Goal: Task Accomplishment & Management: Manage account settings

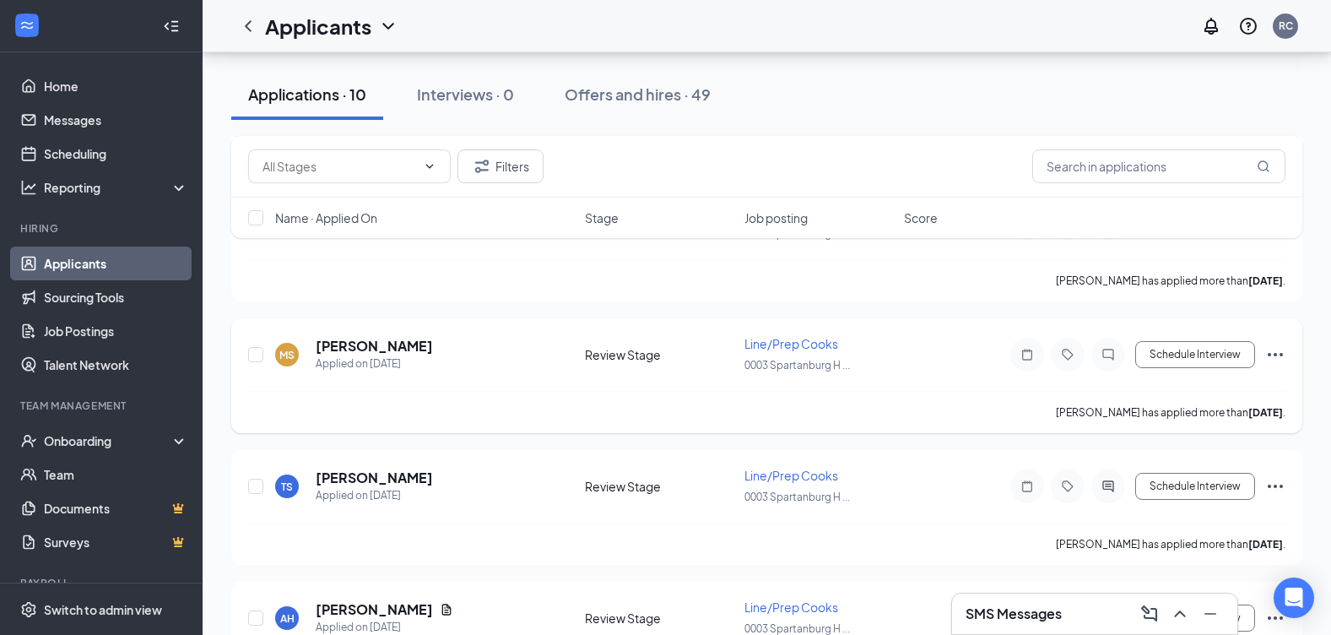
scroll to position [338, 0]
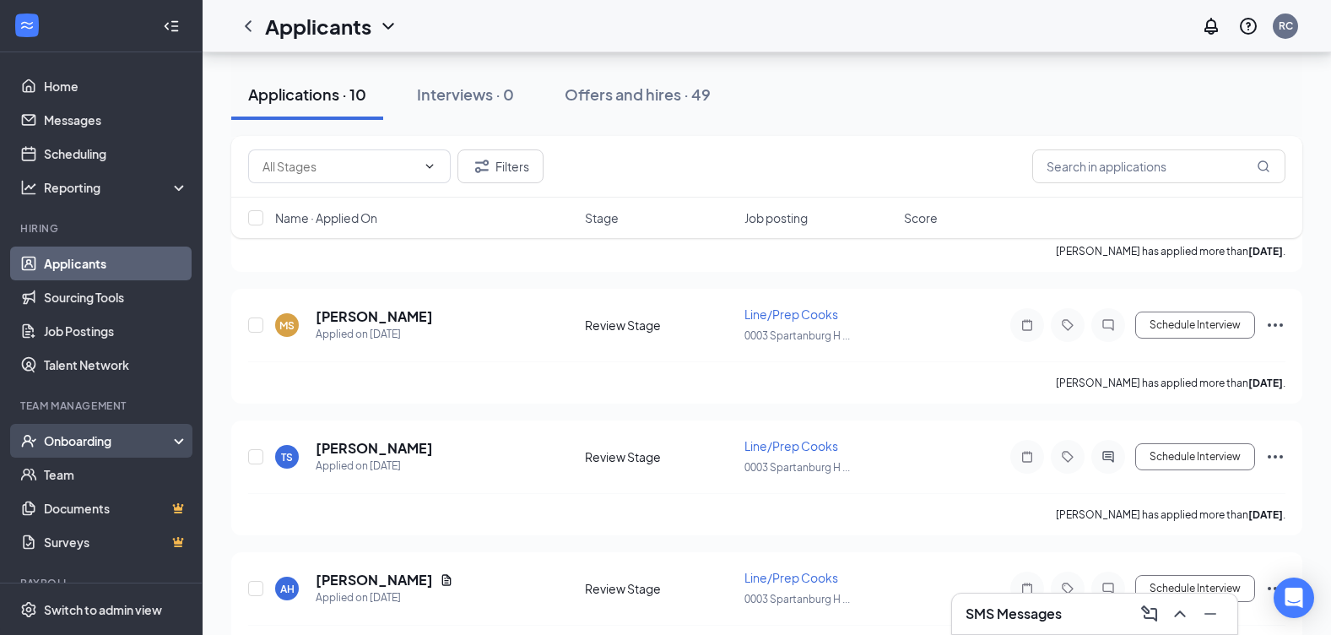
click at [101, 448] on div "Onboarding" at bounding box center [109, 440] width 130 height 17
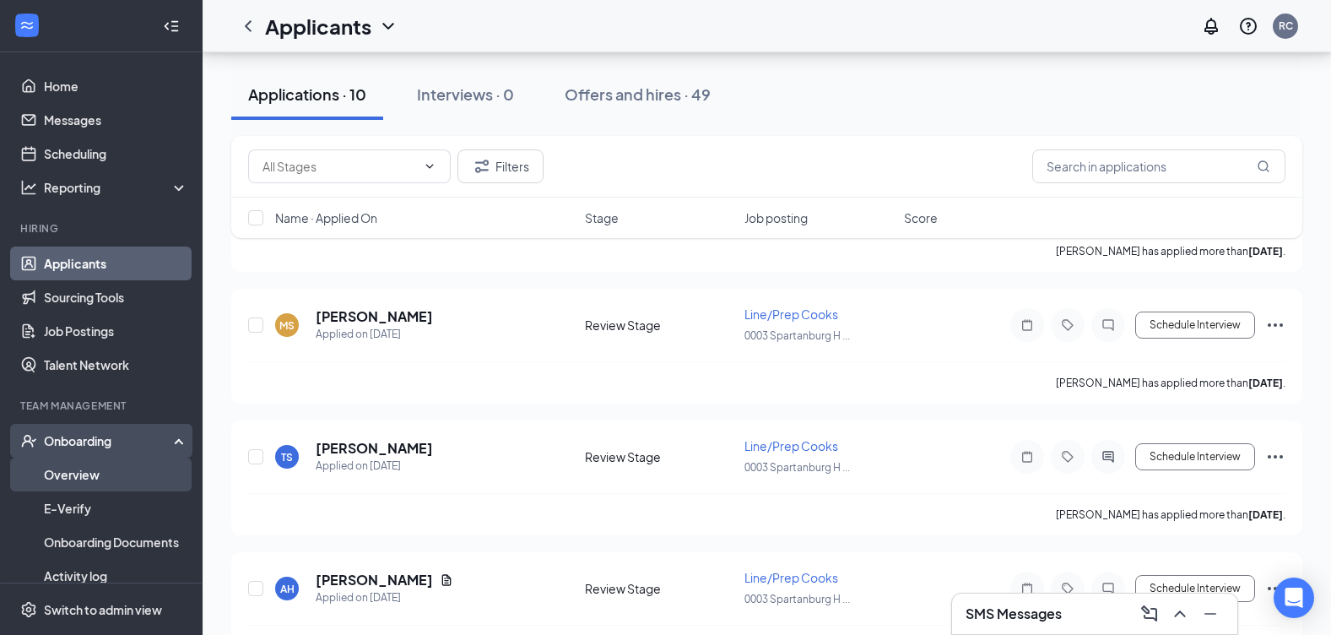
click at [123, 477] on link "Overview" at bounding box center [116, 474] width 144 height 34
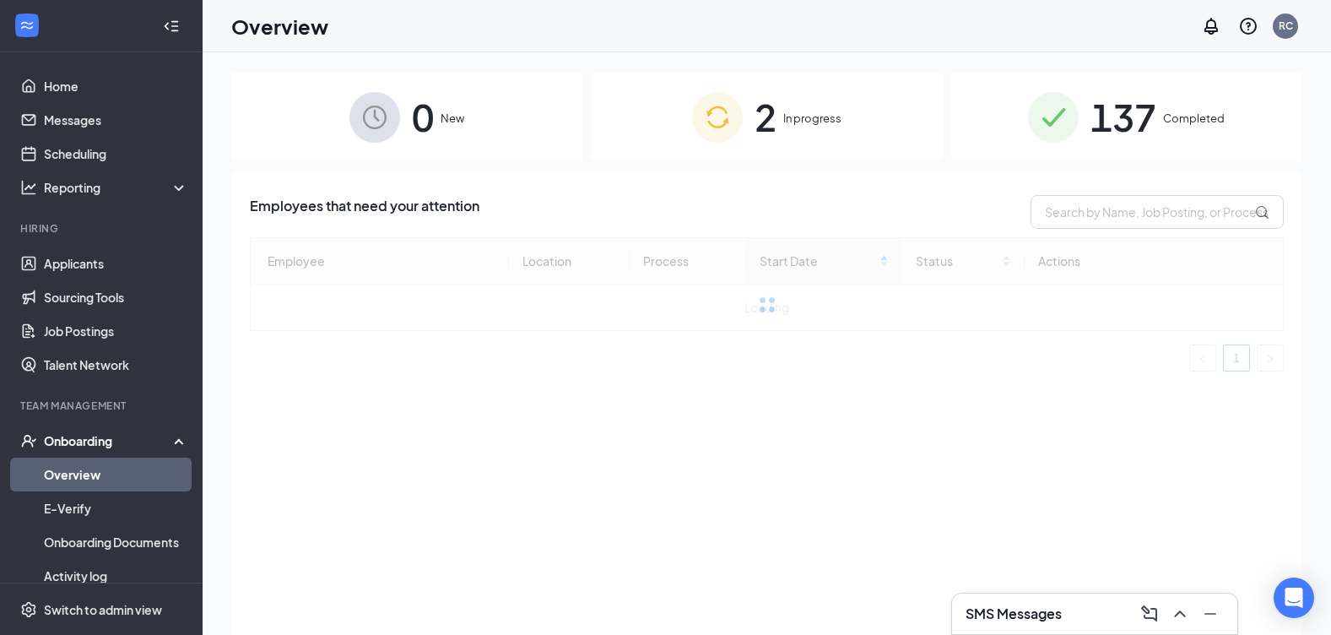
click at [773, 111] on span "2" at bounding box center [765, 117] width 22 height 58
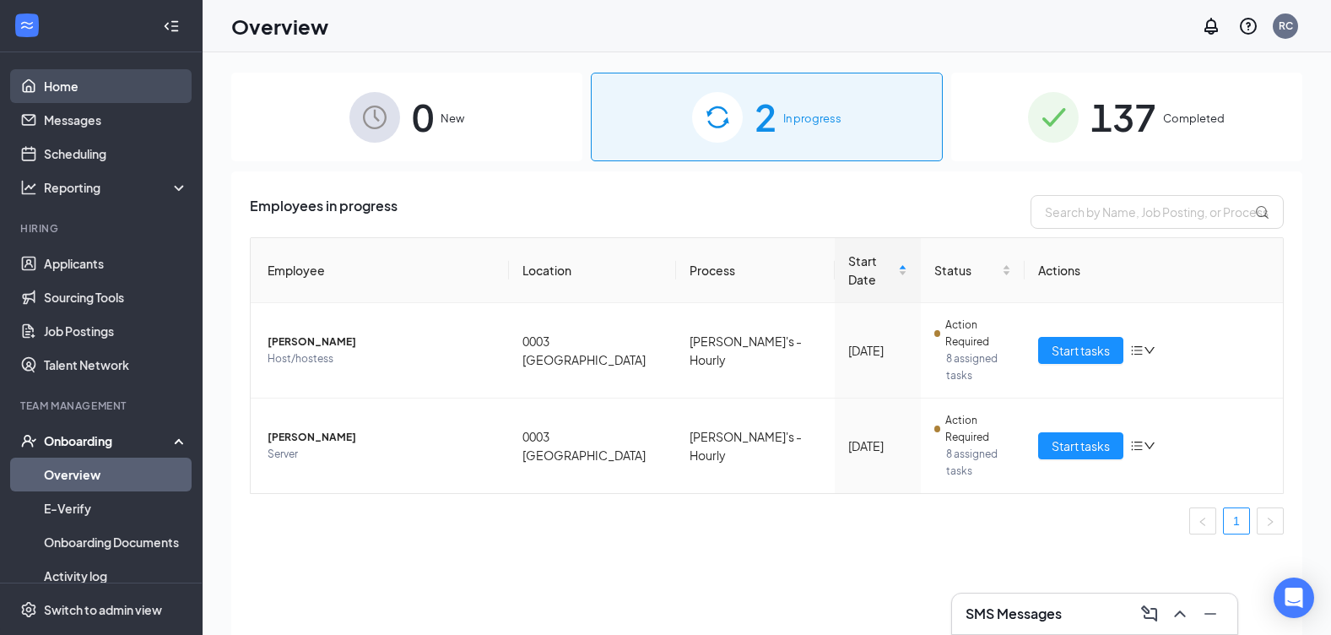
click at [44, 89] on link "Home" at bounding box center [116, 86] width 144 height 34
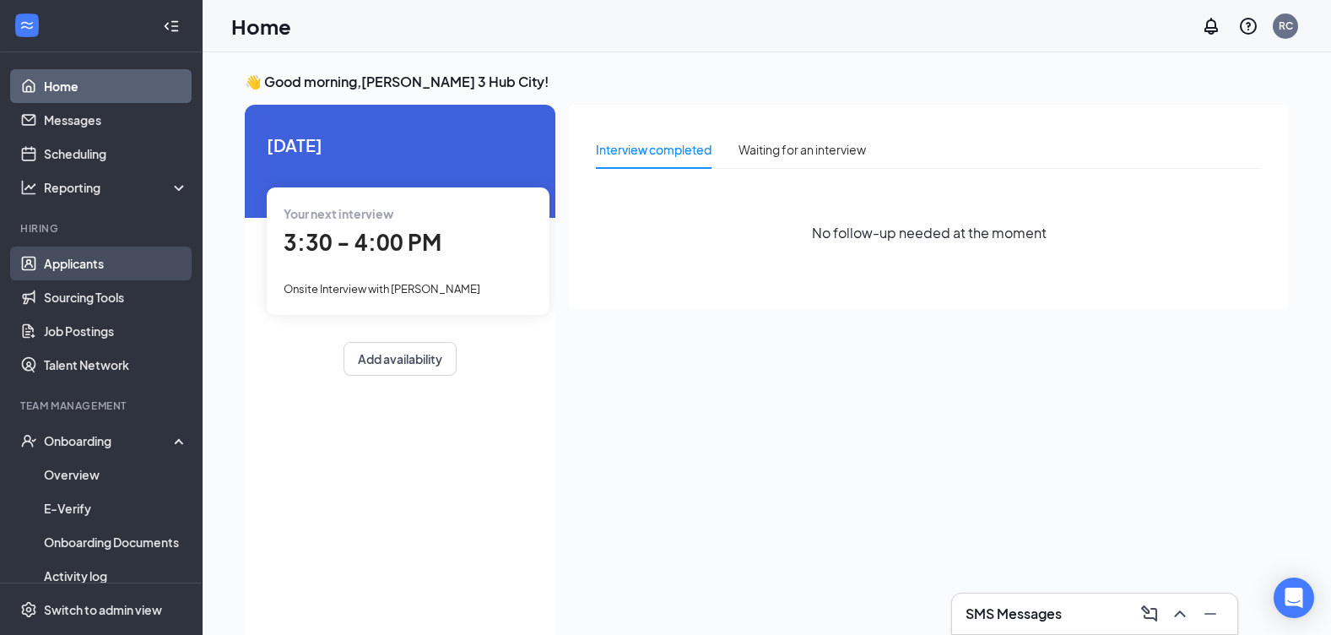
click at [110, 262] on link "Applicants" at bounding box center [116, 263] width 144 height 34
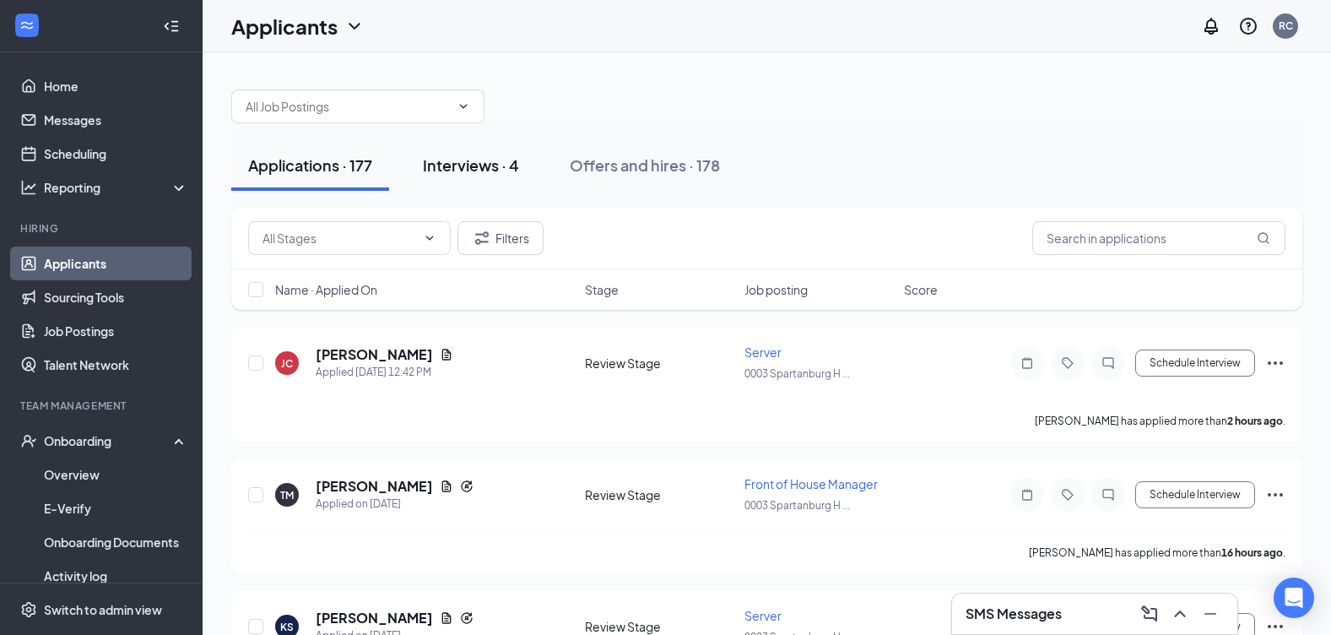
click at [522, 173] on button "Interviews · 4" at bounding box center [471, 165] width 130 height 51
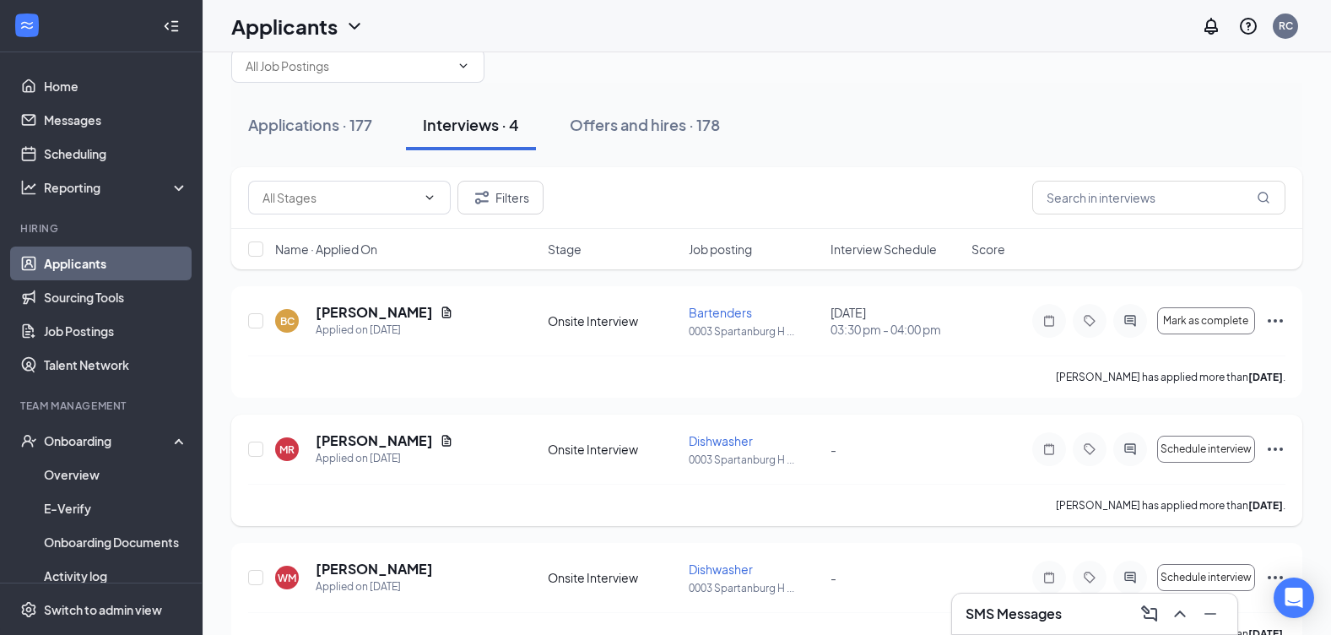
scroll to position [40, 0]
click at [261, 124] on div "Applications · 177" at bounding box center [310, 125] width 124 height 21
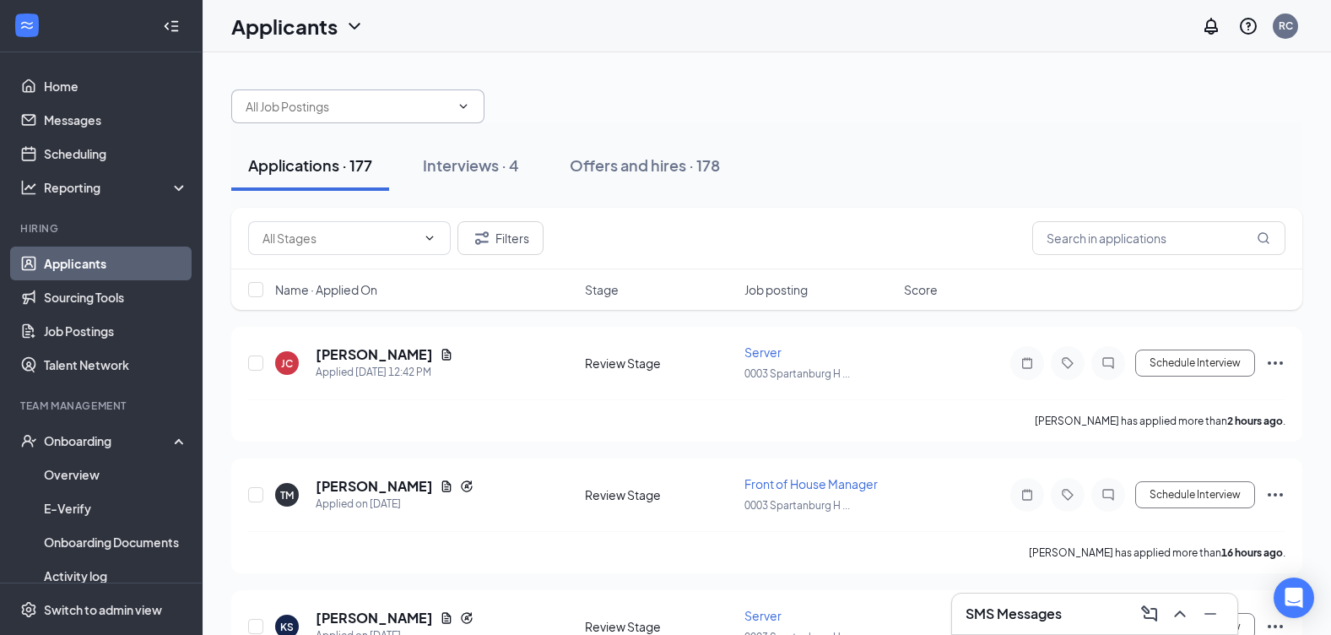
click at [397, 108] on input "text" at bounding box center [348, 106] width 204 height 19
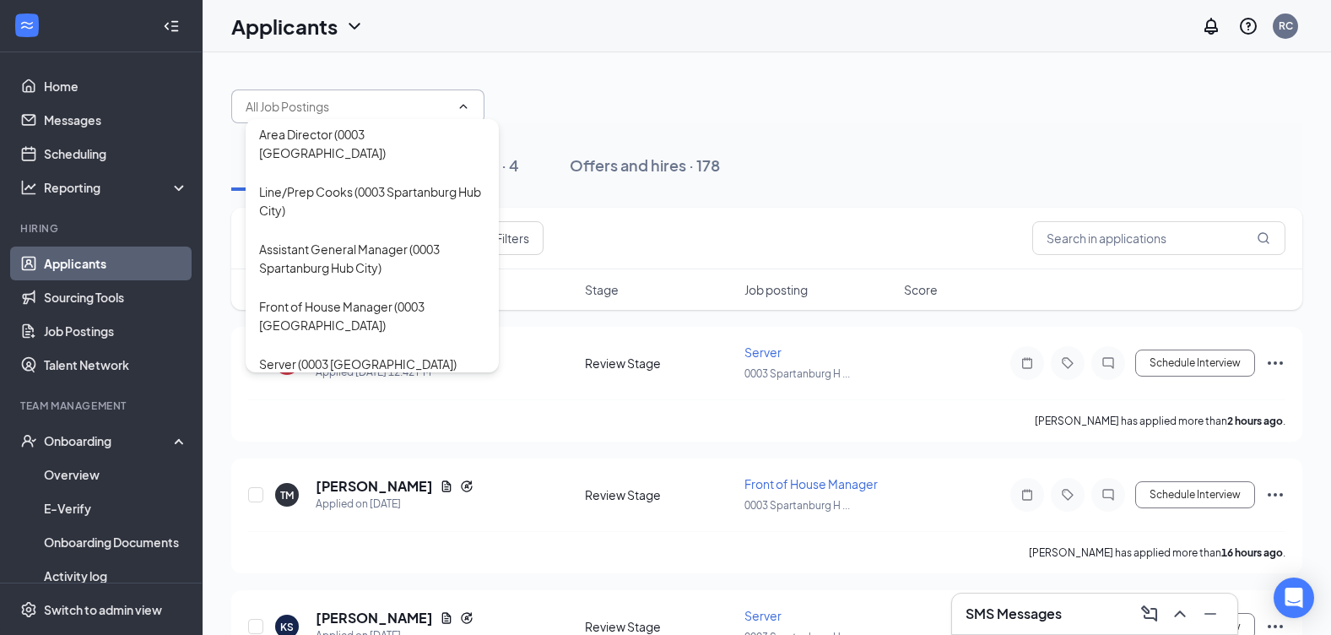
scroll to position [338, 0]
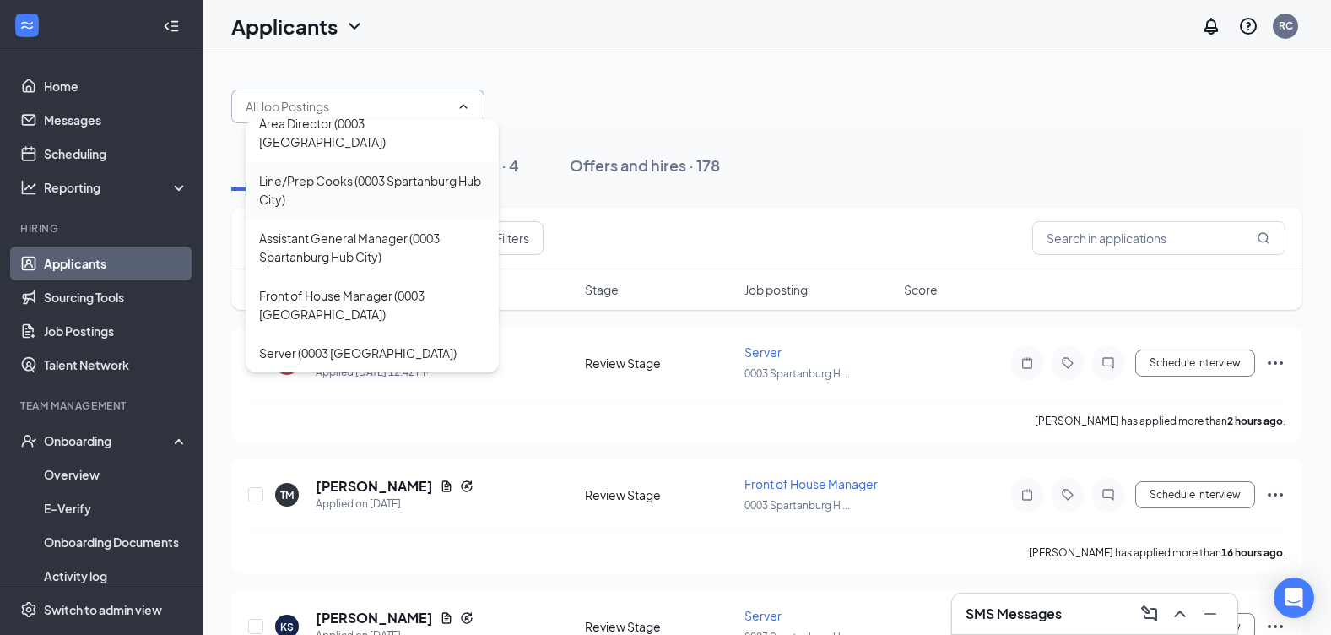
click at [352, 202] on div "Line/Prep Cooks (0003 Spartanburg Hub City)" at bounding box center [372, 189] width 226 height 37
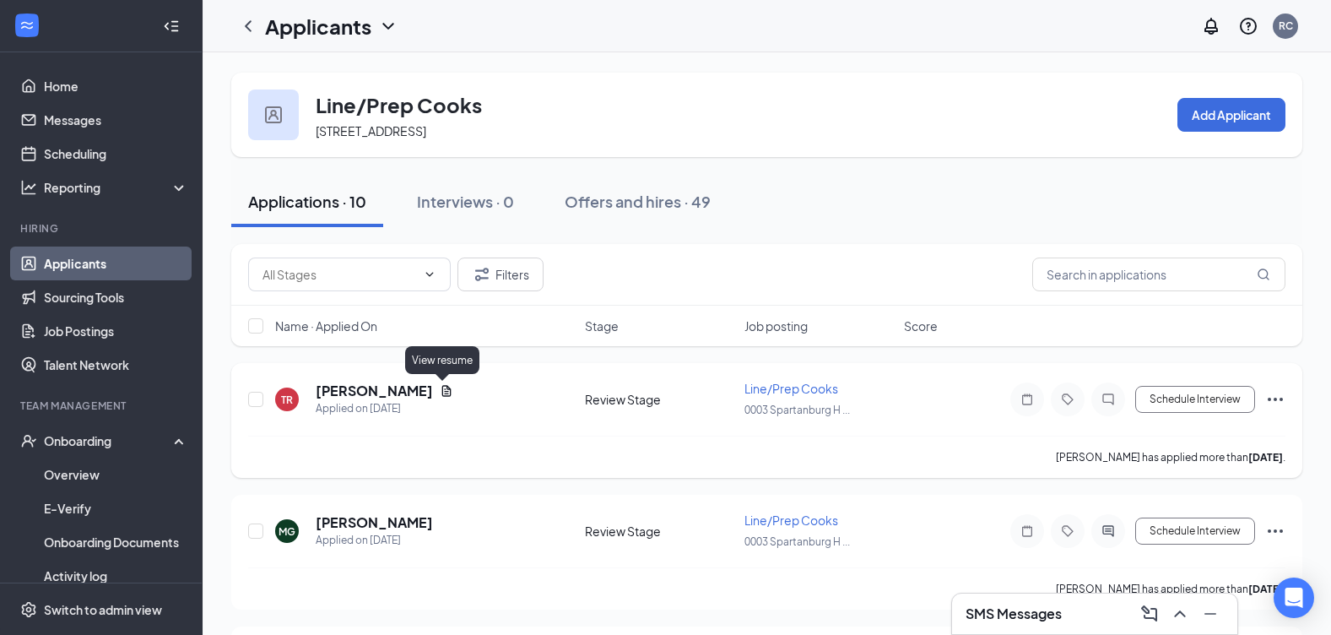
click at [440, 384] on icon "Document" at bounding box center [447, 391] width 14 height 14
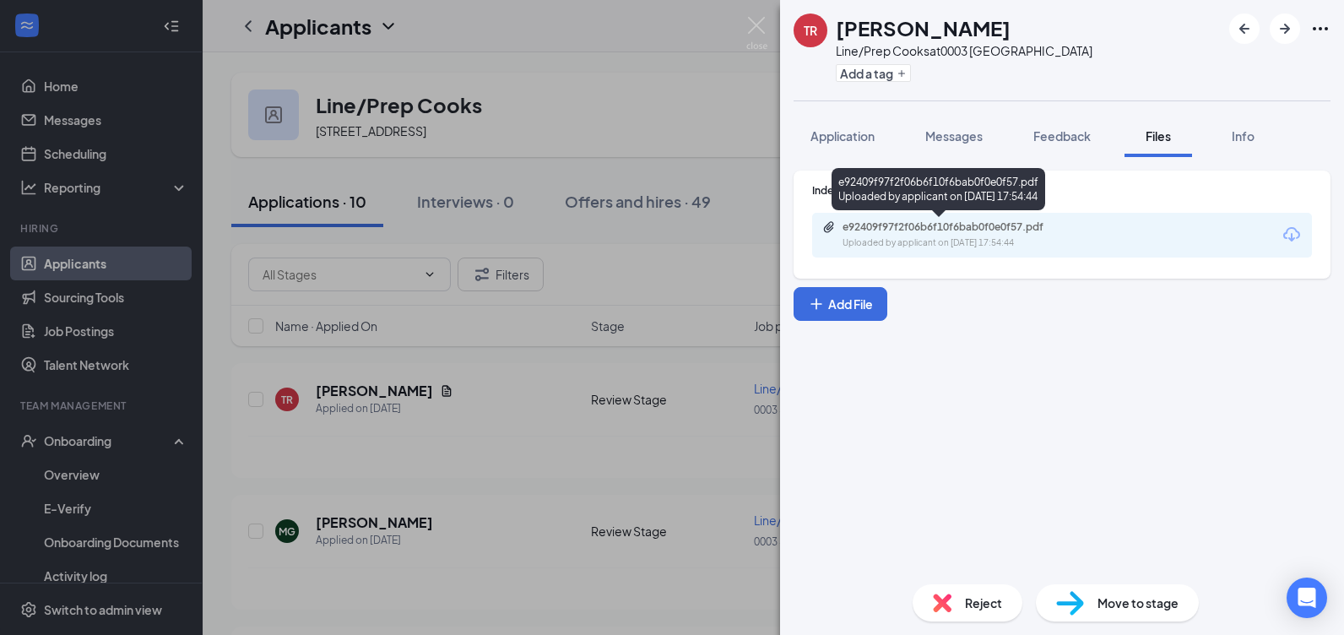
click at [975, 236] on div "Uploaded by applicant on [DATE] 17:54:44" at bounding box center [968, 243] width 253 height 14
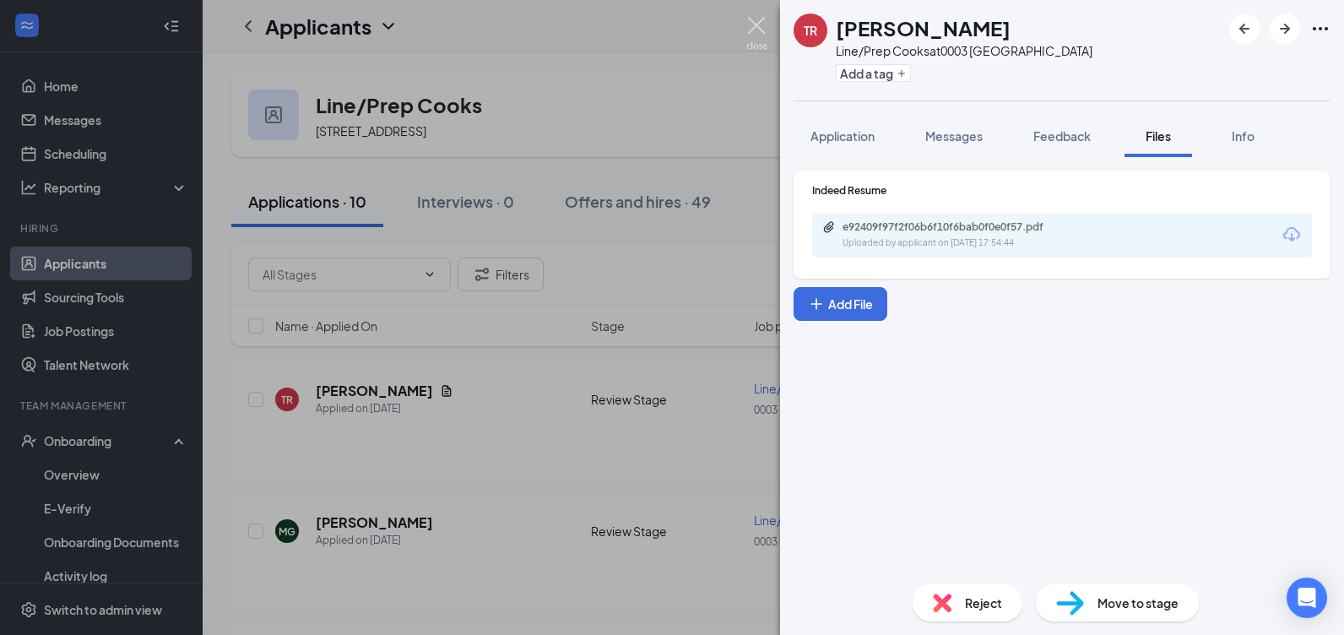
click at [753, 19] on img at bounding box center [756, 33] width 21 height 33
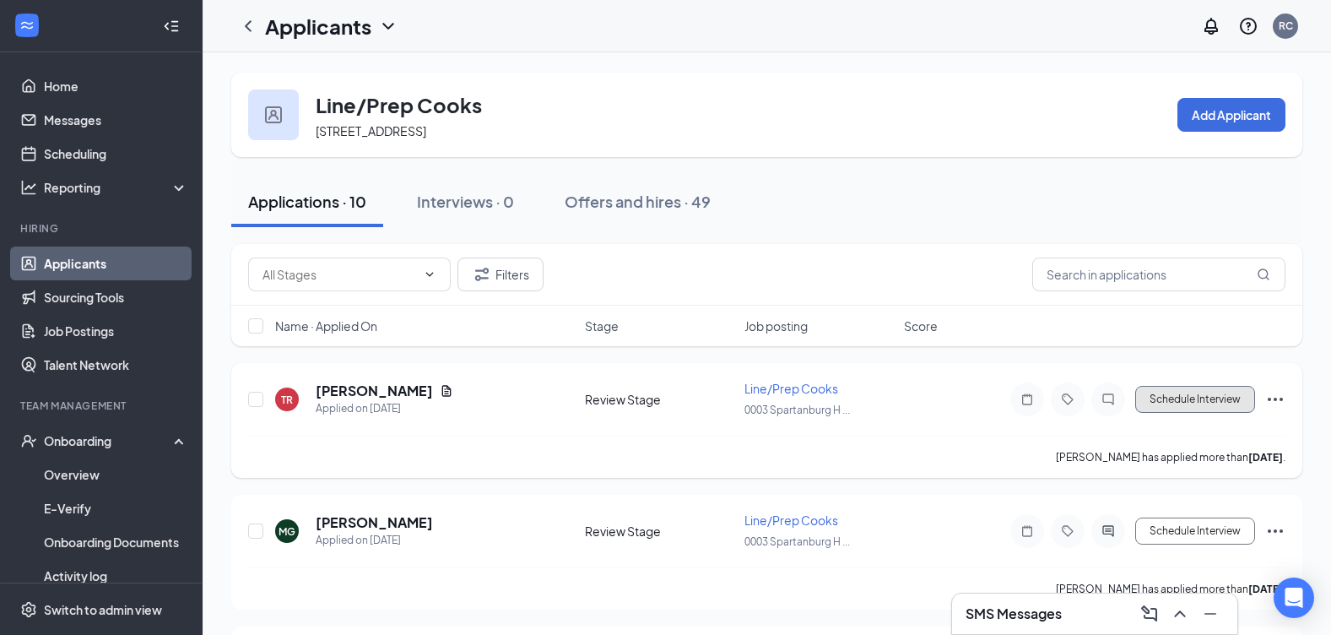
click at [1215, 399] on button "Schedule Interview" at bounding box center [1195, 399] width 120 height 27
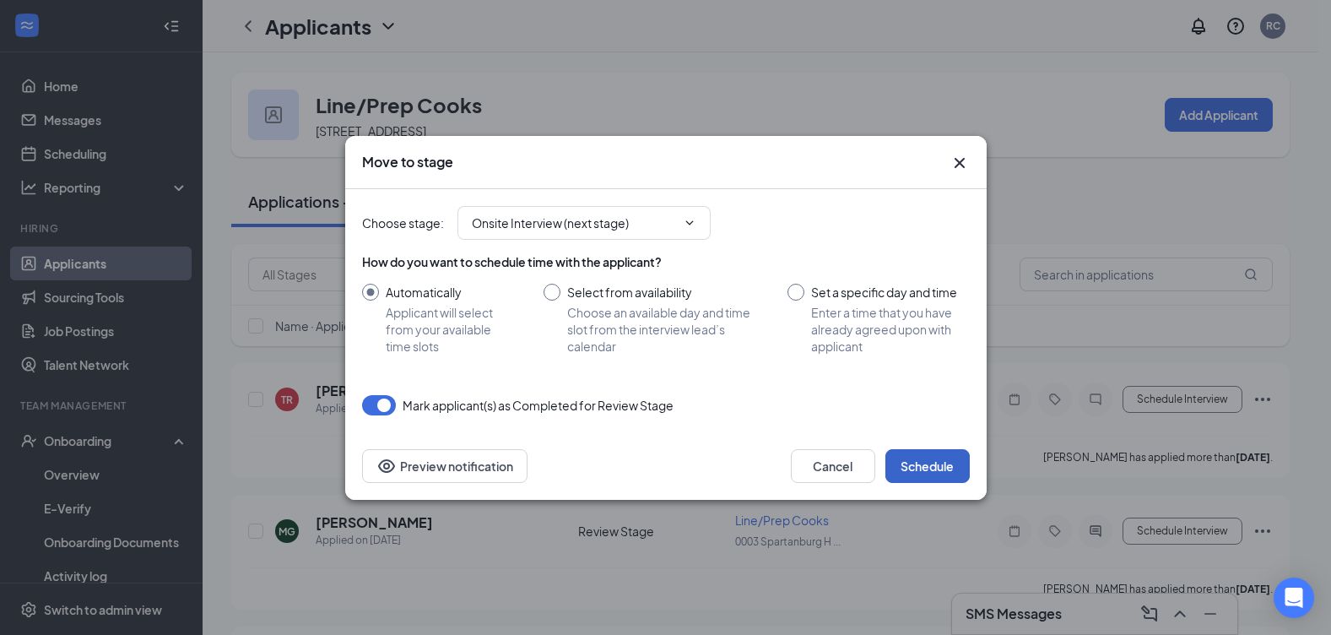
click at [919, 468] on button "Schedule" at bounding box center [927, 466] width 84 height 34
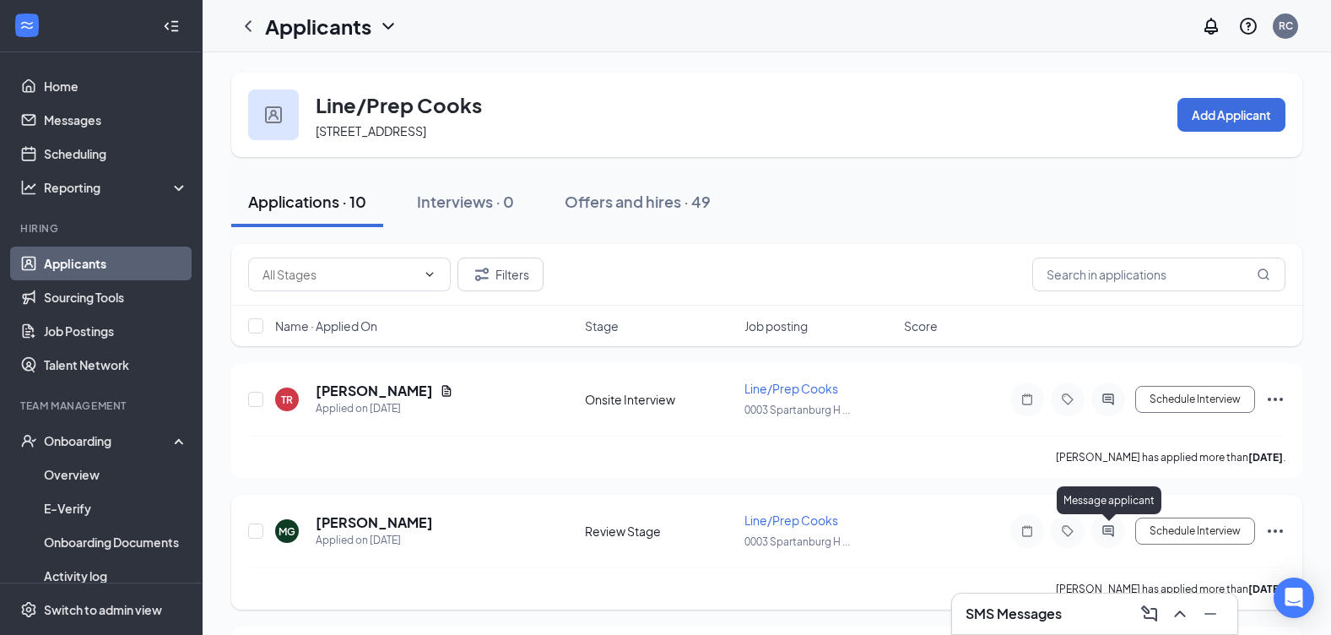
click at [1109, 527] on icon "ActiveChat" at bounding box center [1108, 531] width 20 height 14
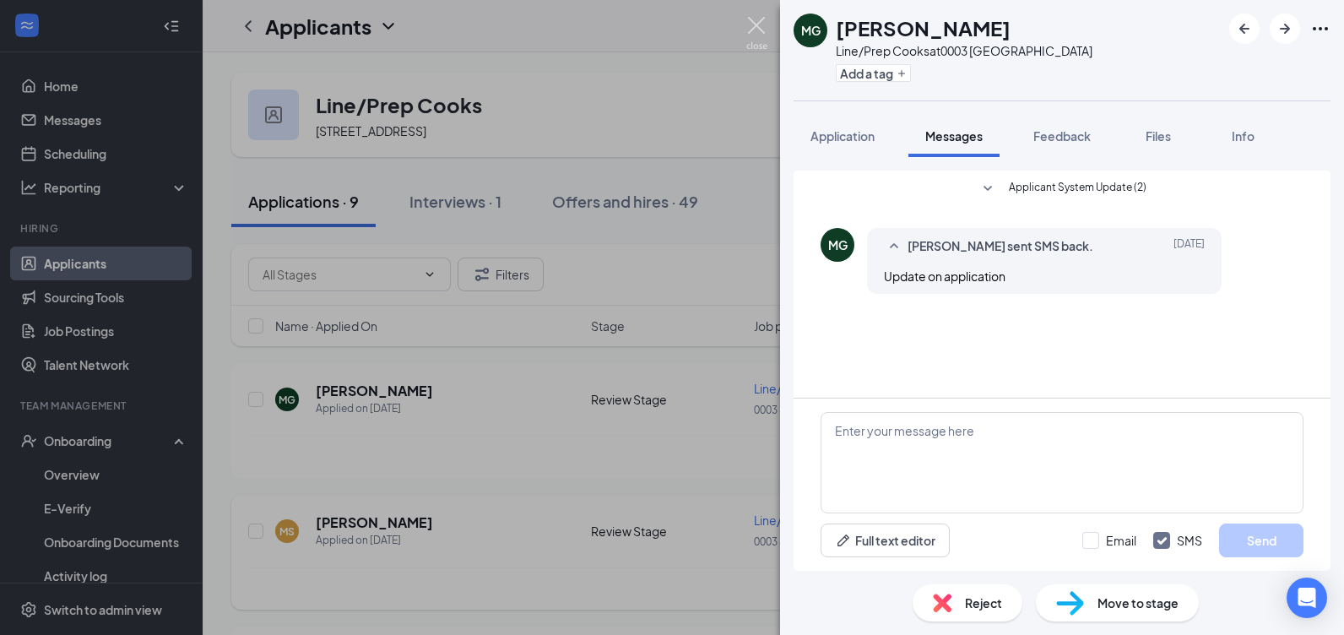
click at [750, 22] on img at bounding box center [756, 33] width 21 height 33
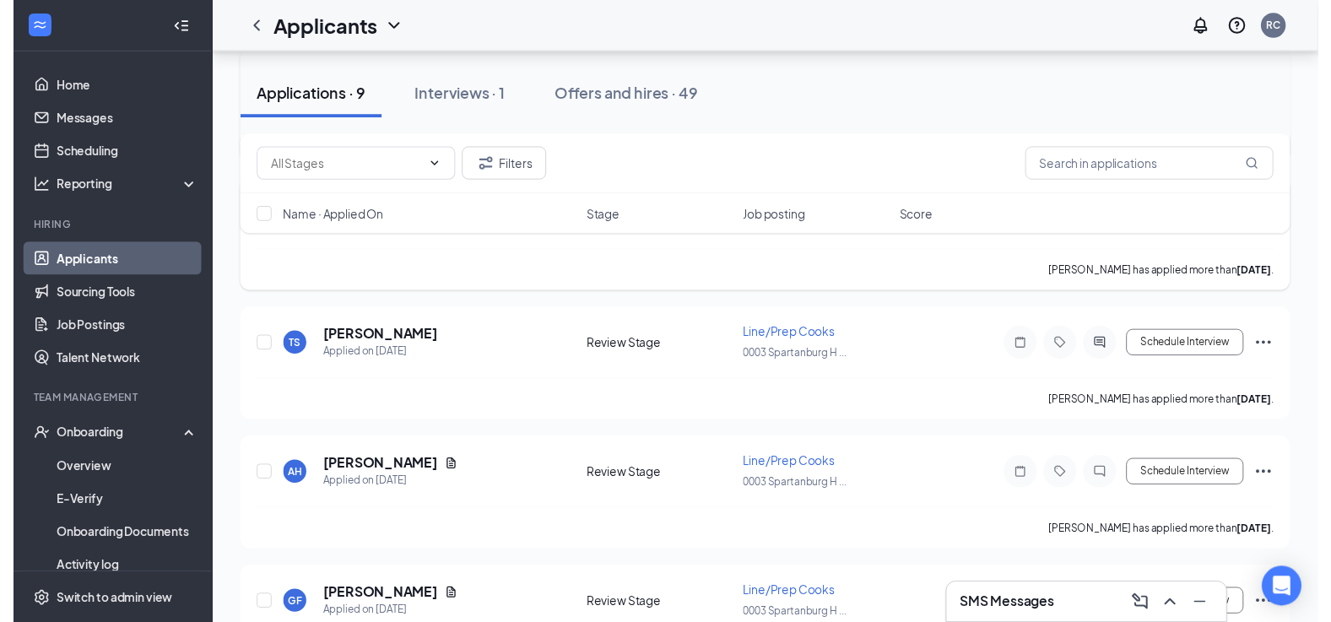
scroll to position [338, 0]
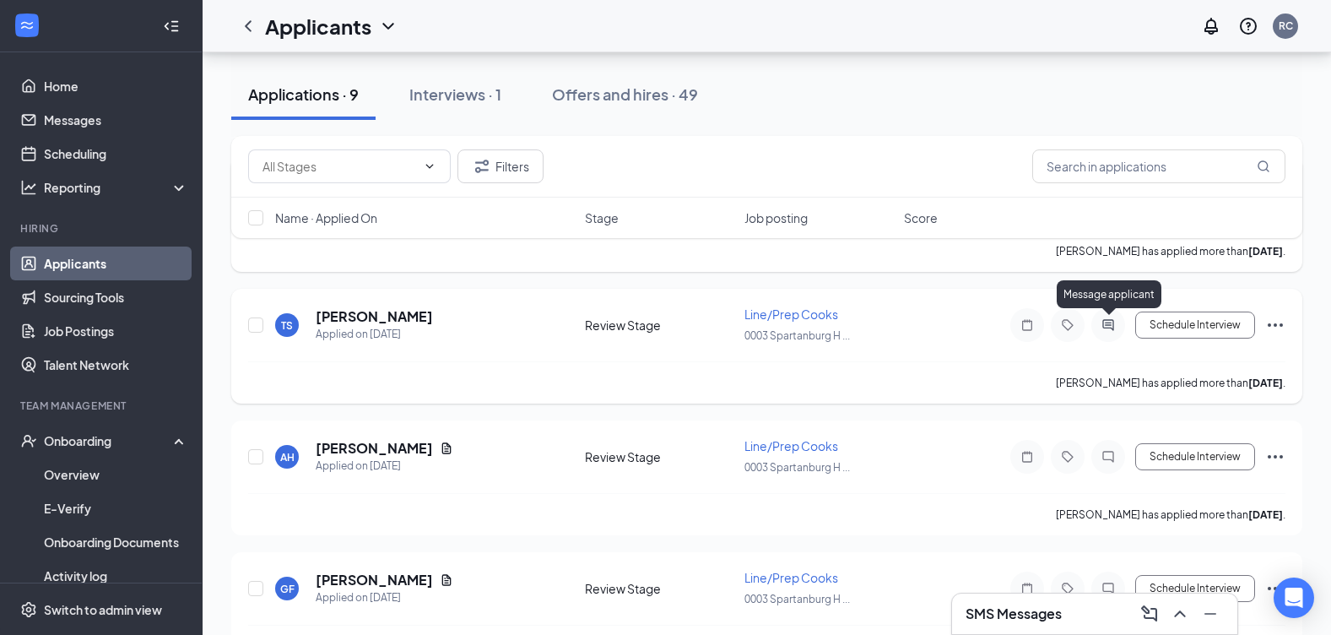
click at [1112, 327] on icon "ActiveChat" at bounding box center [1108, 325] width 20 height 14
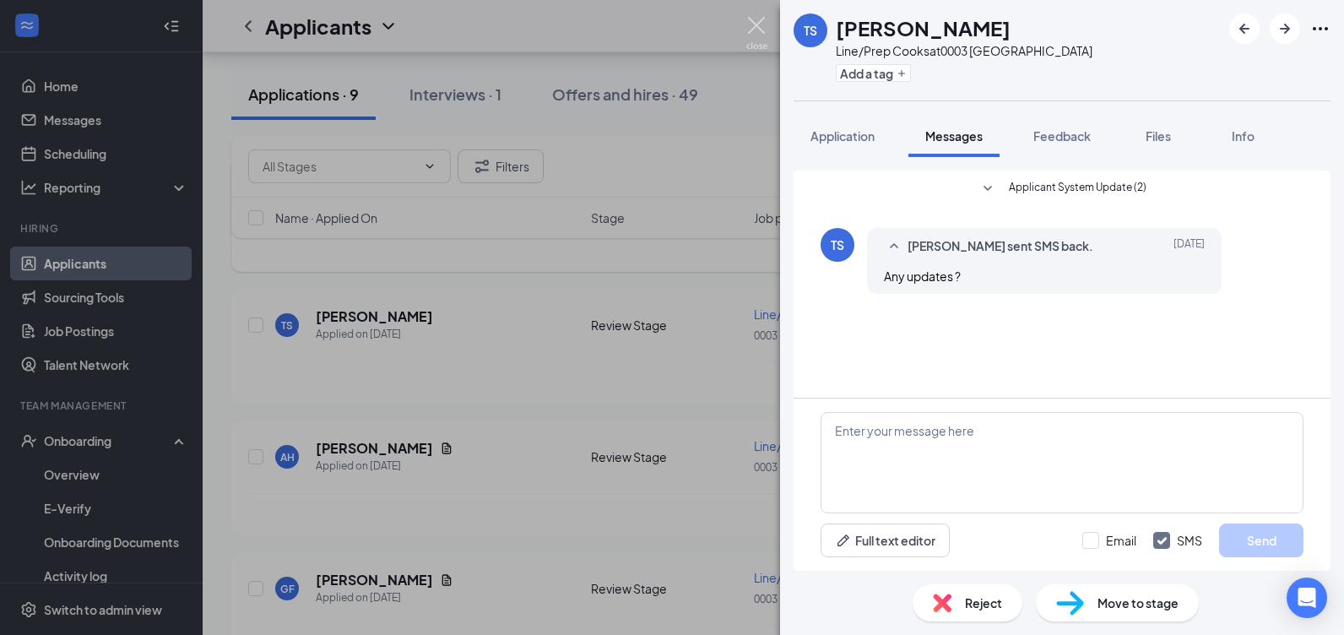
click at [749, 38] on img at bounding box center [756, 33] width 21 height 33
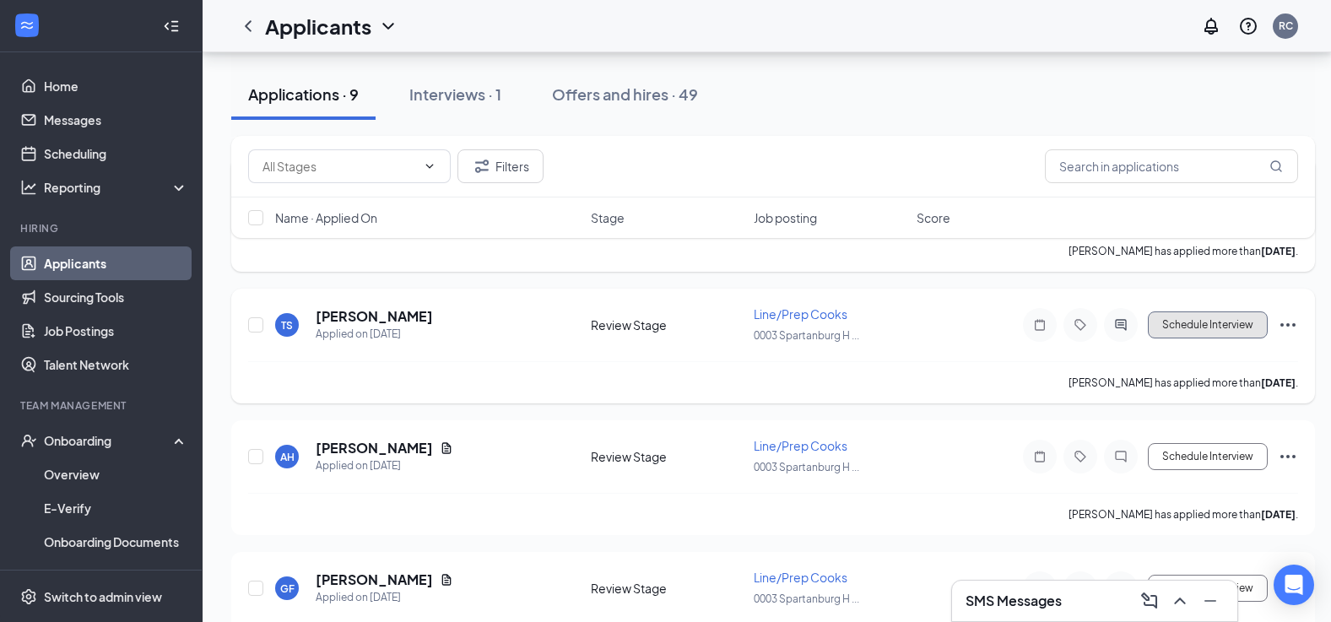
click at [1203, 319] on button "Schedule Interview" at bounding box center [1208, 324] width 120 height 27
type input "Onsite Interview (next stage)"
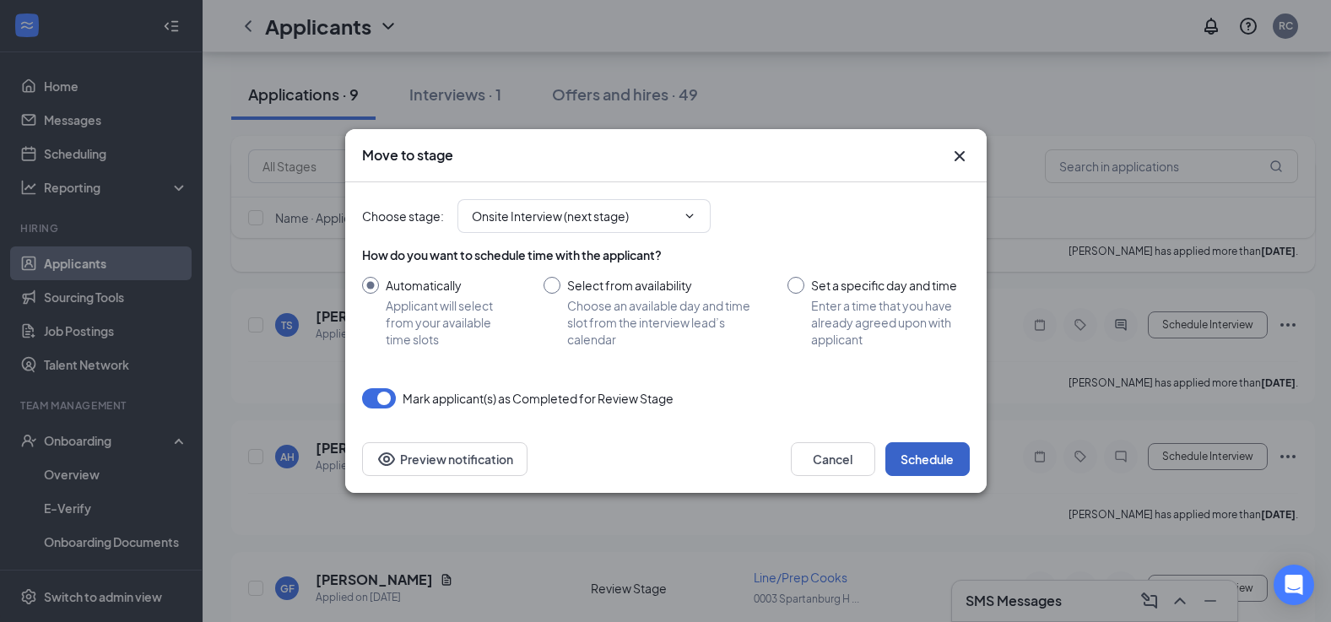
click at [933, 459] on button "Schedule" at bounding box center [927, 459] width 84 height 34
